Goal: Transaction & Acquisition: Book appointment/travel/reservation

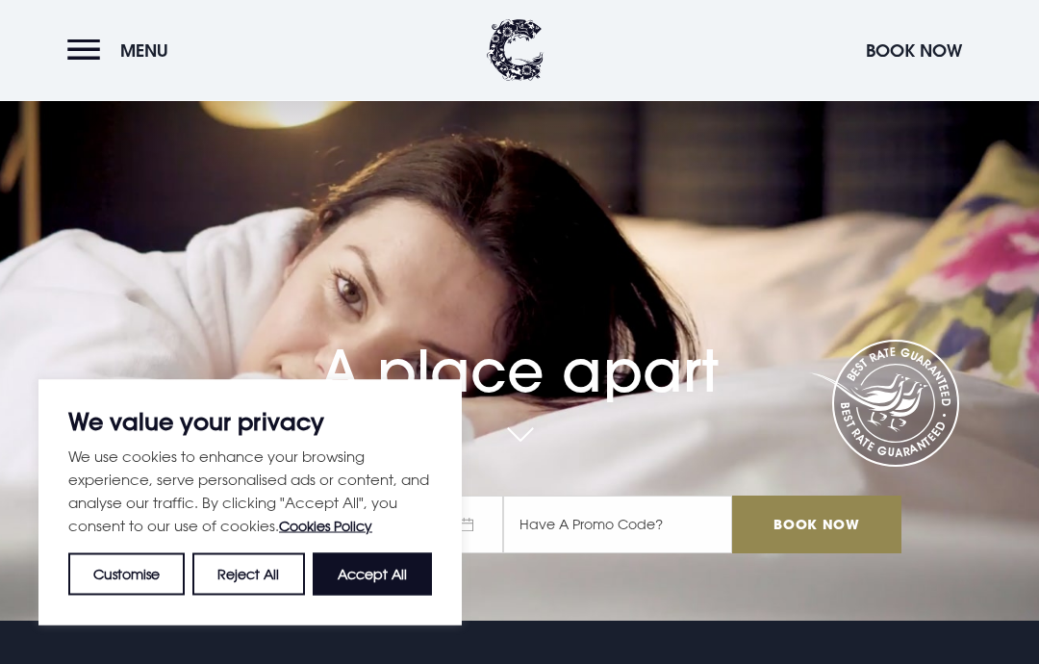
scroll to position [49, 0]
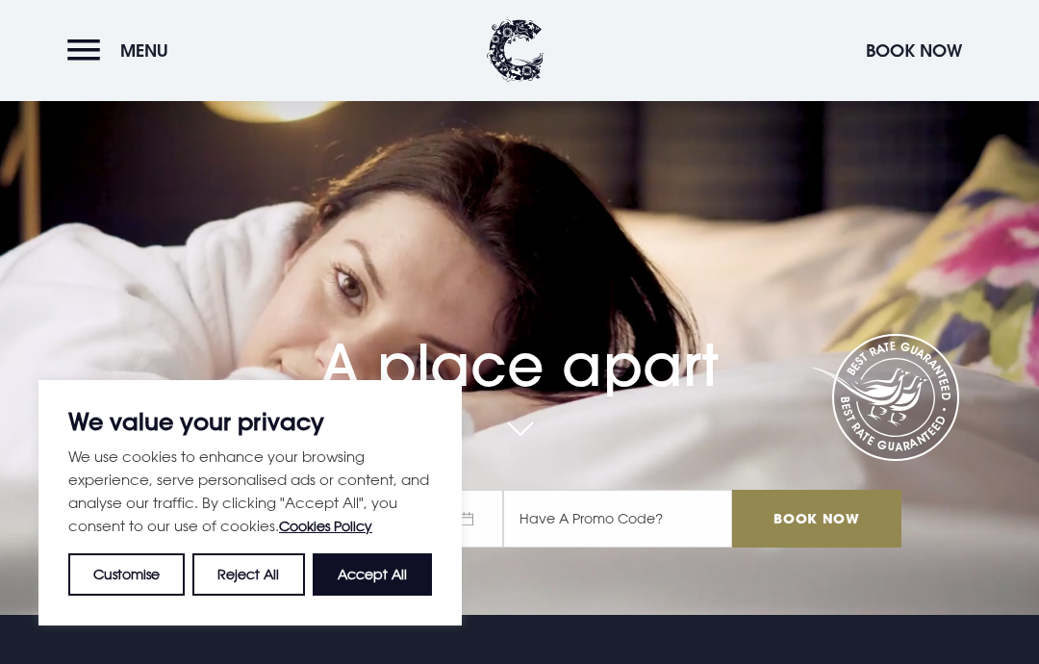
click at [370, 595] on button "Accept All" at bounding box center [372, 574] width 119 height 42
checkbox input "true"
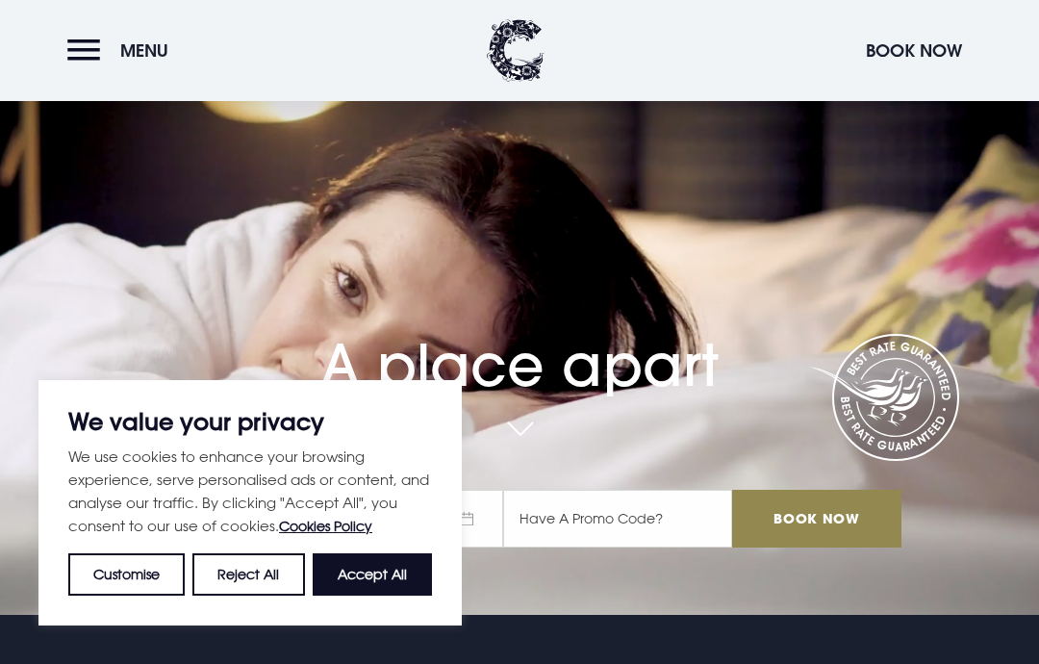
checkbox input "true"
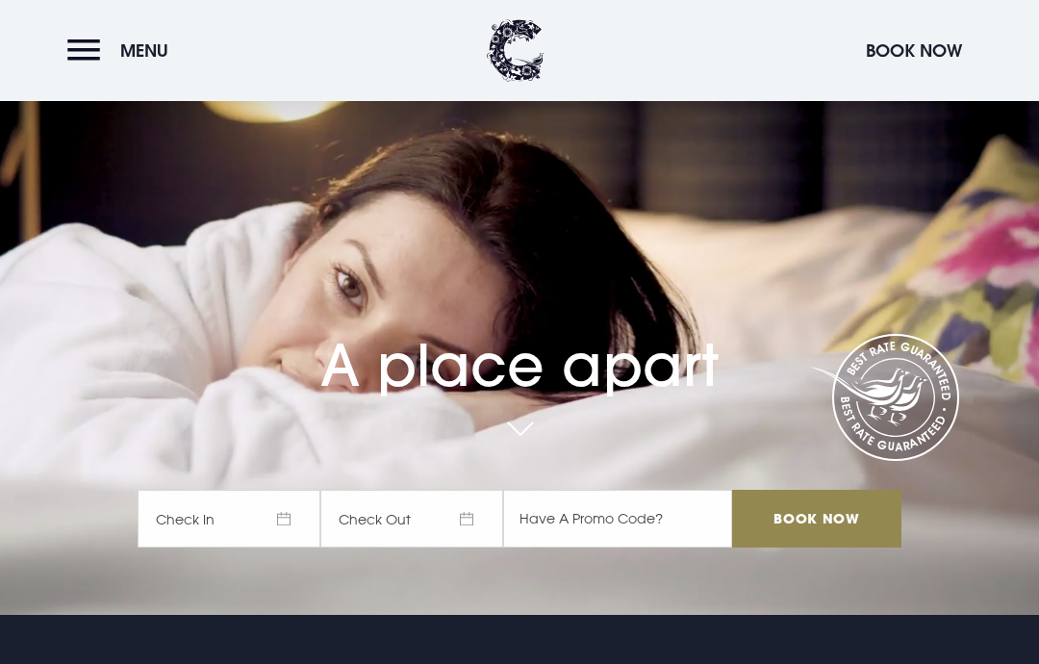
click at [224, 547] on span "Check In" at bounding box center [229, 519] width 183 height 58
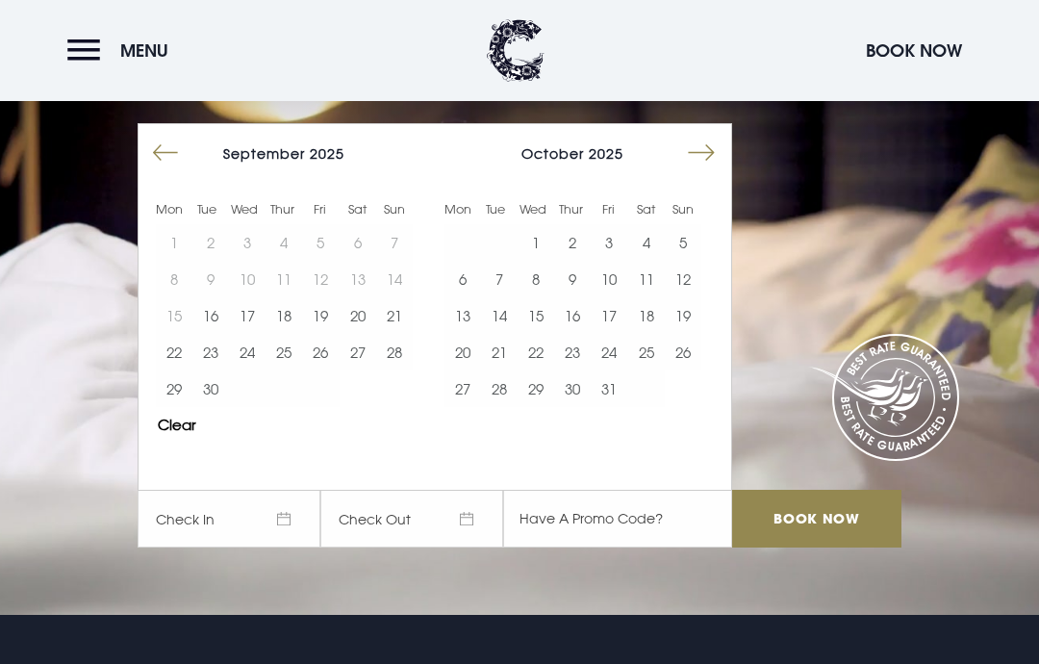
click at [353, 370] on button "27" at bounding box center [358, 352] width 37 height 37
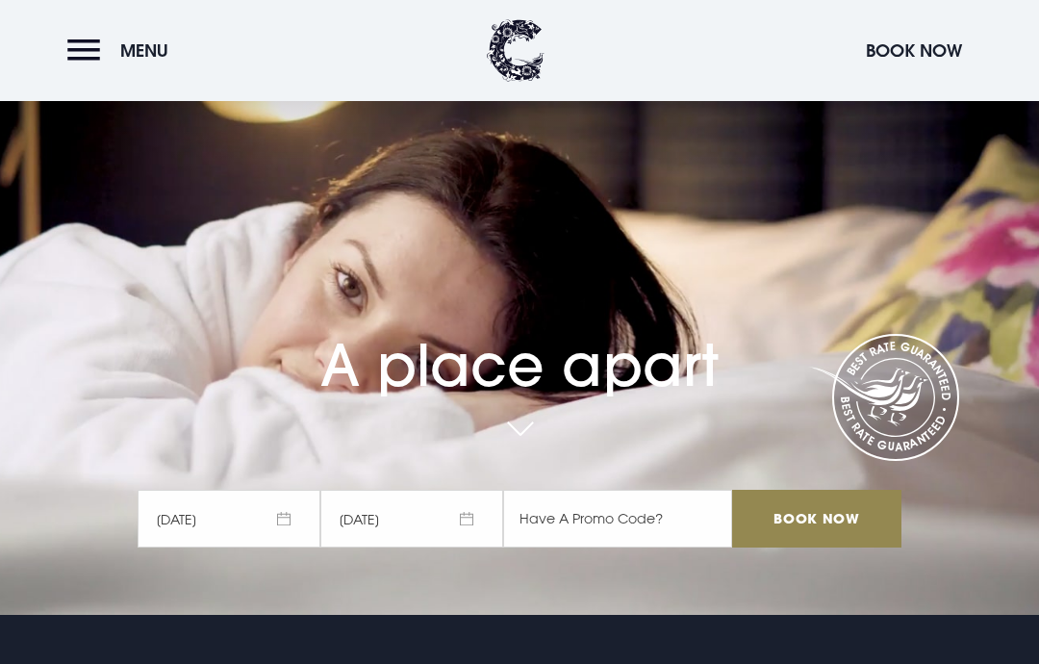
click at [803, 547] on input "Book Now" at bounding box center [816, 519] width 169 height 58
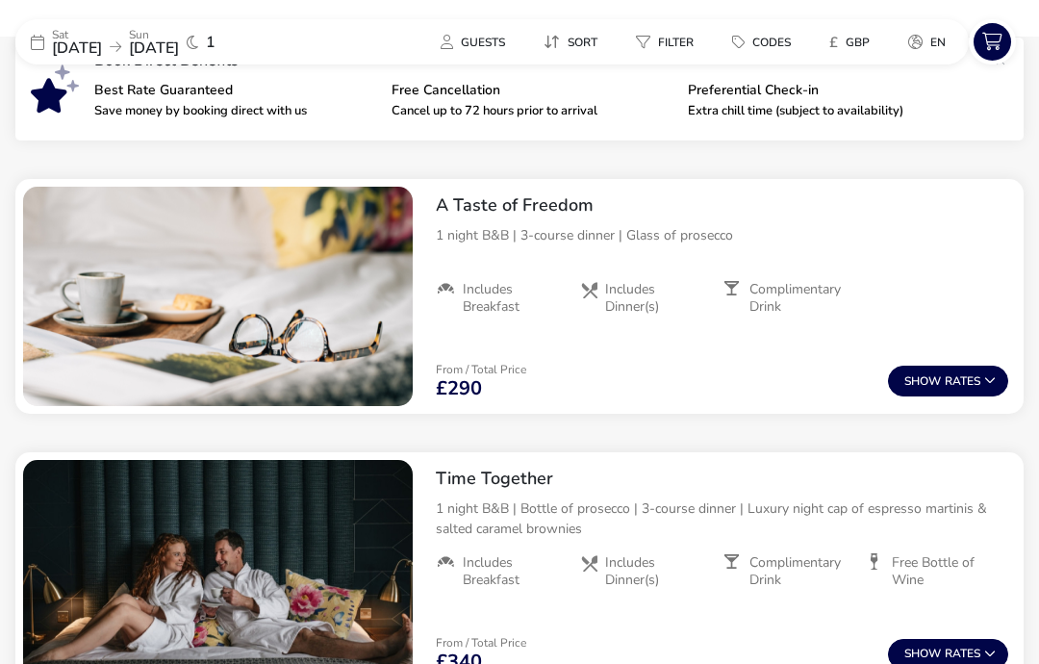
scroll to position [732, 0]
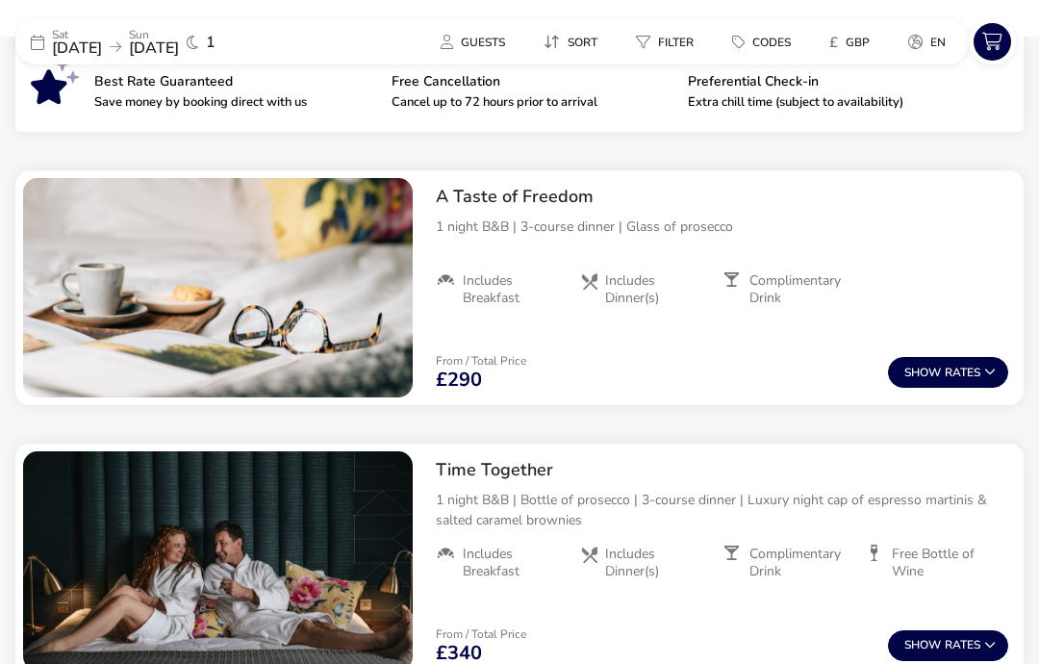
click at [969, 373] on button "Show Rates" at bounding box center [948, 372] width 120 height 31
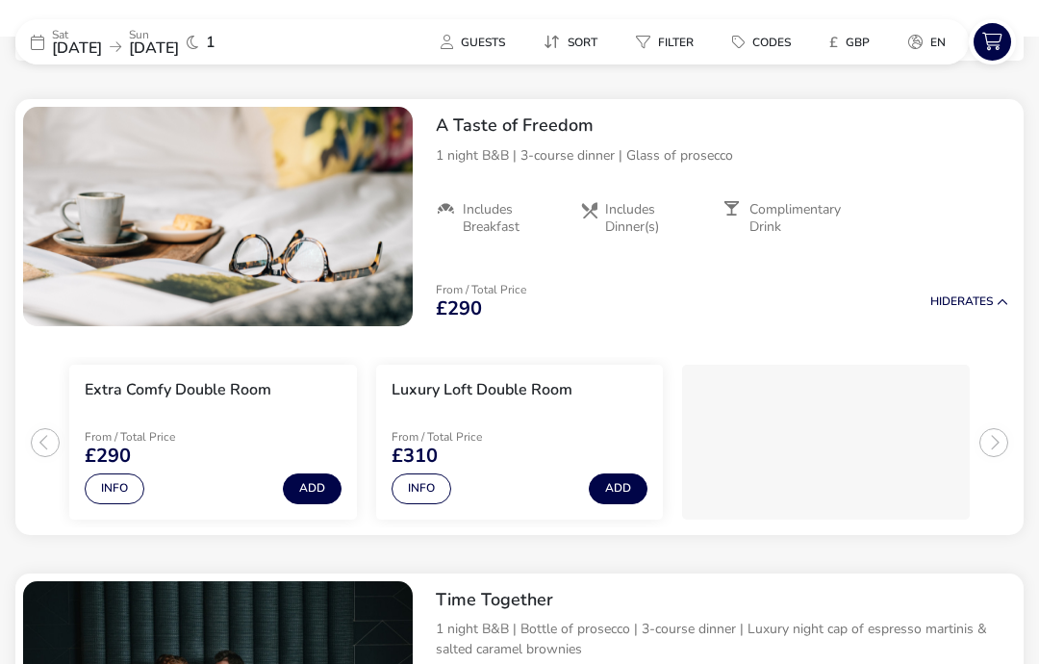
scroll to position [804, 0]
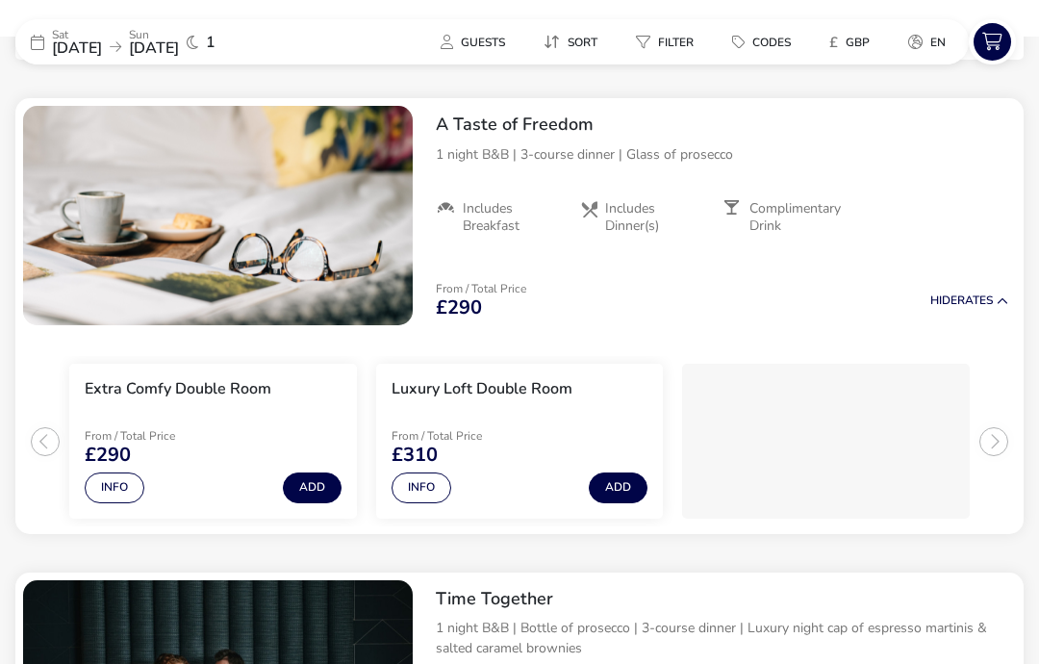
click at [113, 487] on button "Info" at bounding box center [115, 487] width 60 height 31
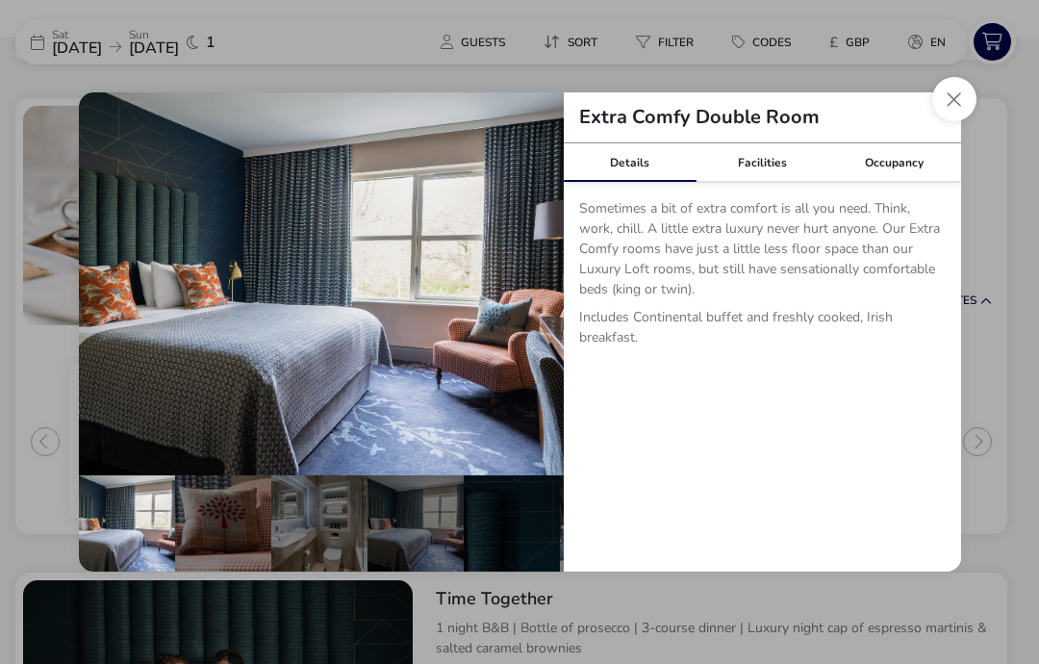
click at [778, 182] on div "Facilities" at bounding box center [761, 162] width 133 height 38
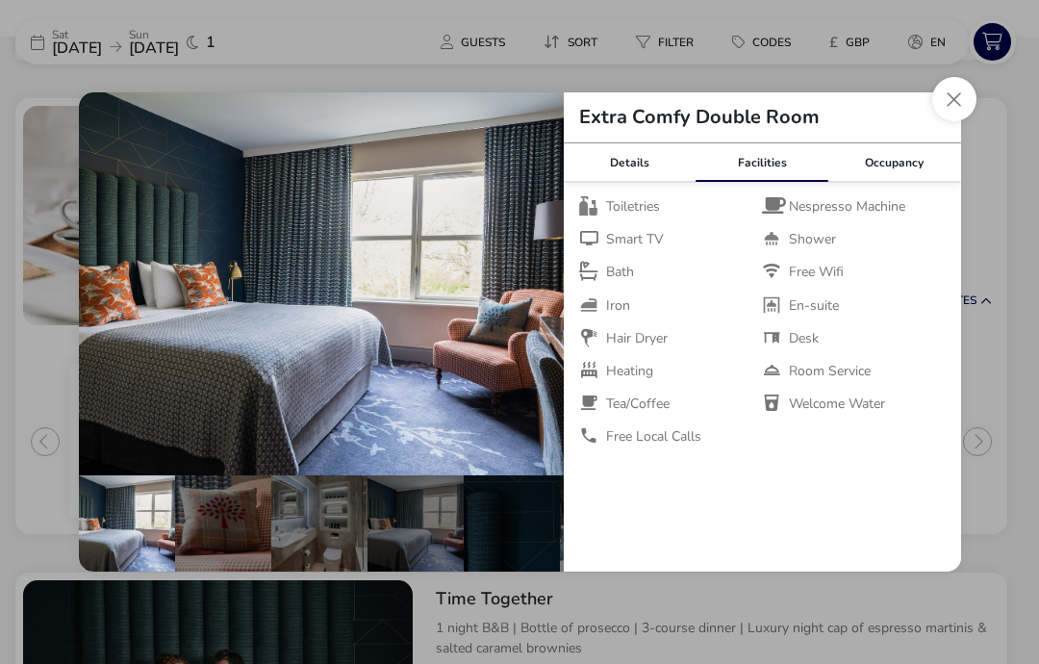
click at [895, 182] on div "Occupancy" at bounding box center [894, 162] width 133 height 38
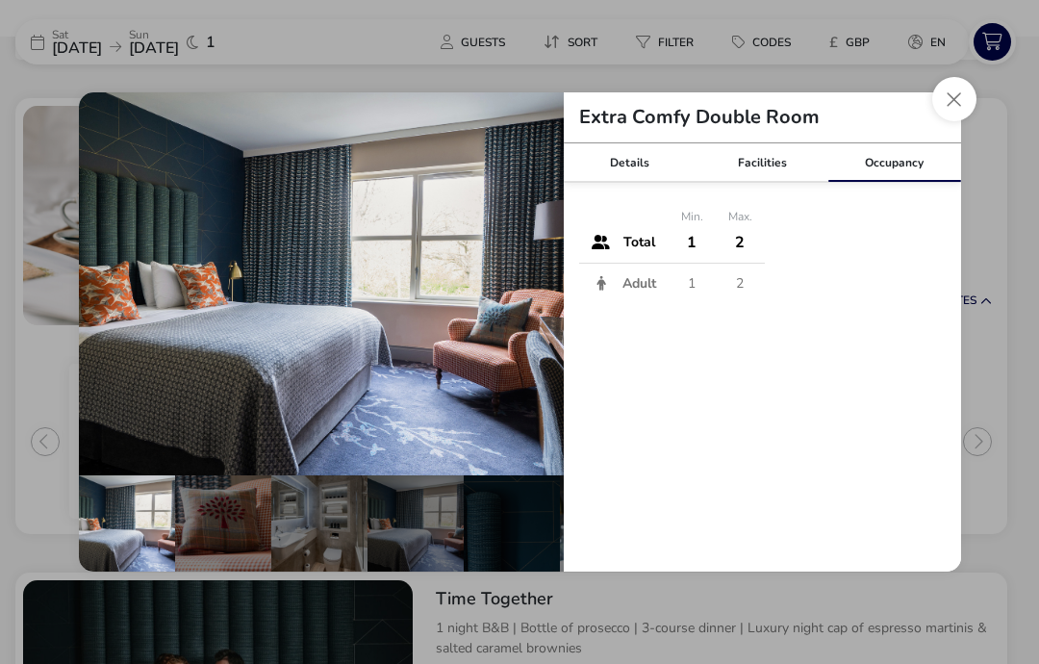
click at [953, 121] on button "Close dialog" at bounding box center [954, 99] width 44 height 44
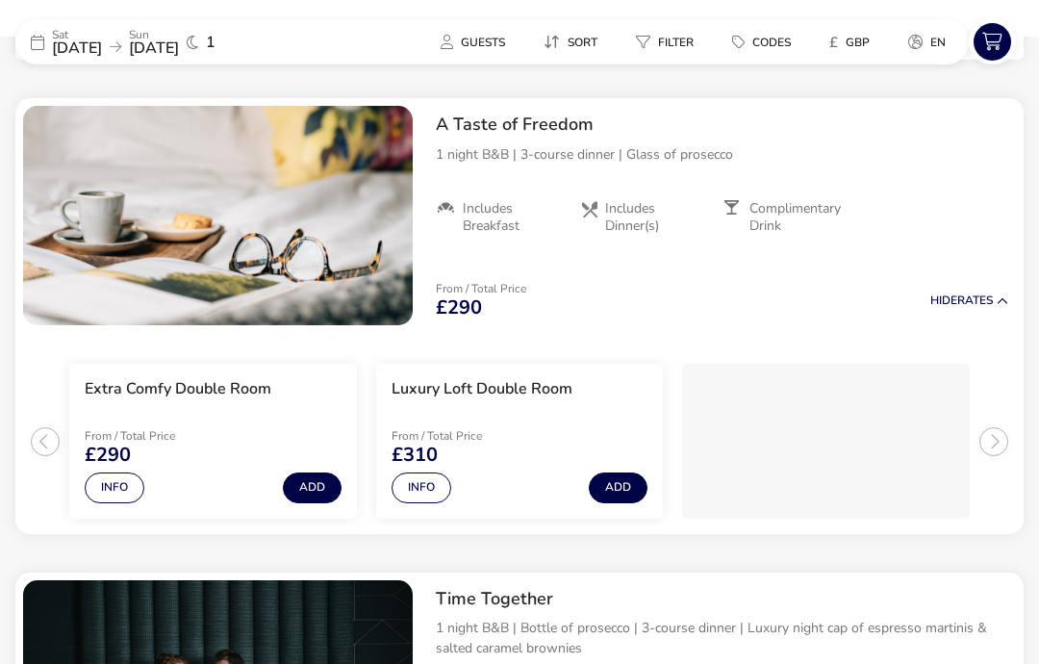
scroll to position [825, 0]
